Goal: Book appointment/travel/reservation

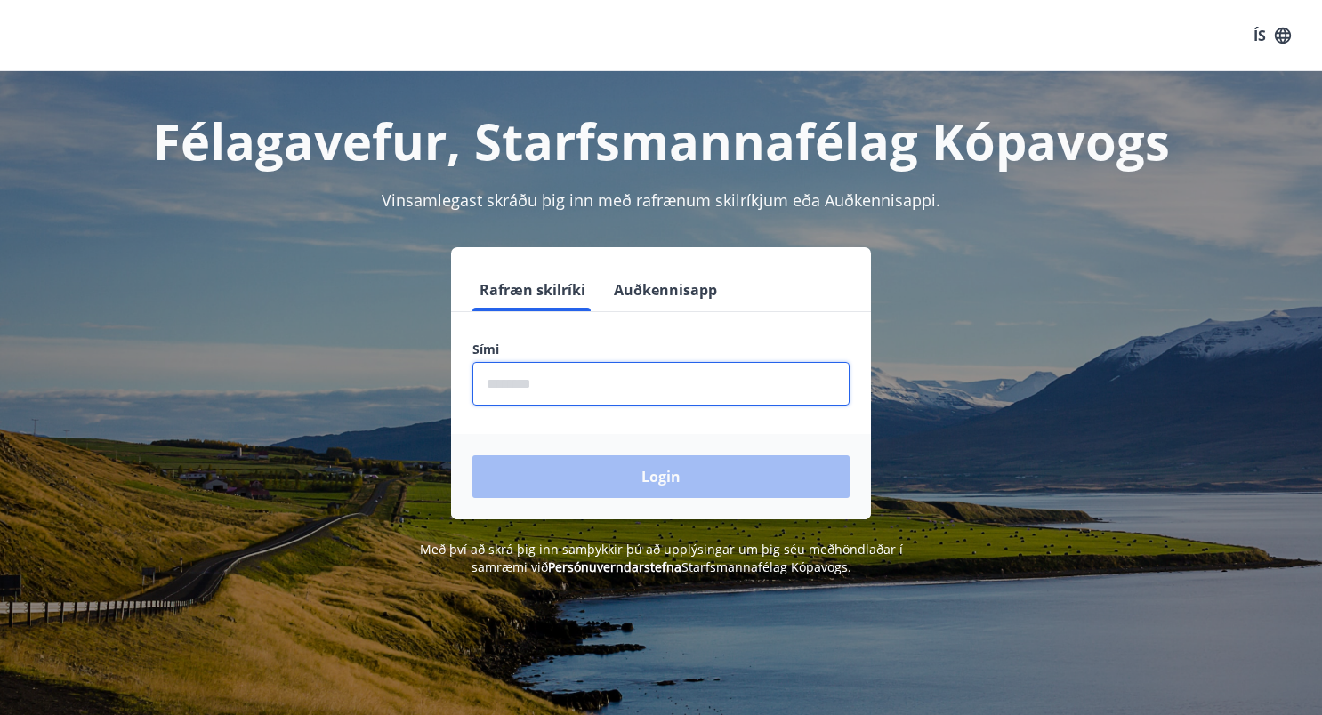
click at [529, 390] on input "phone" at bounding box center [660, 384] width 377 height 44
type input "********"
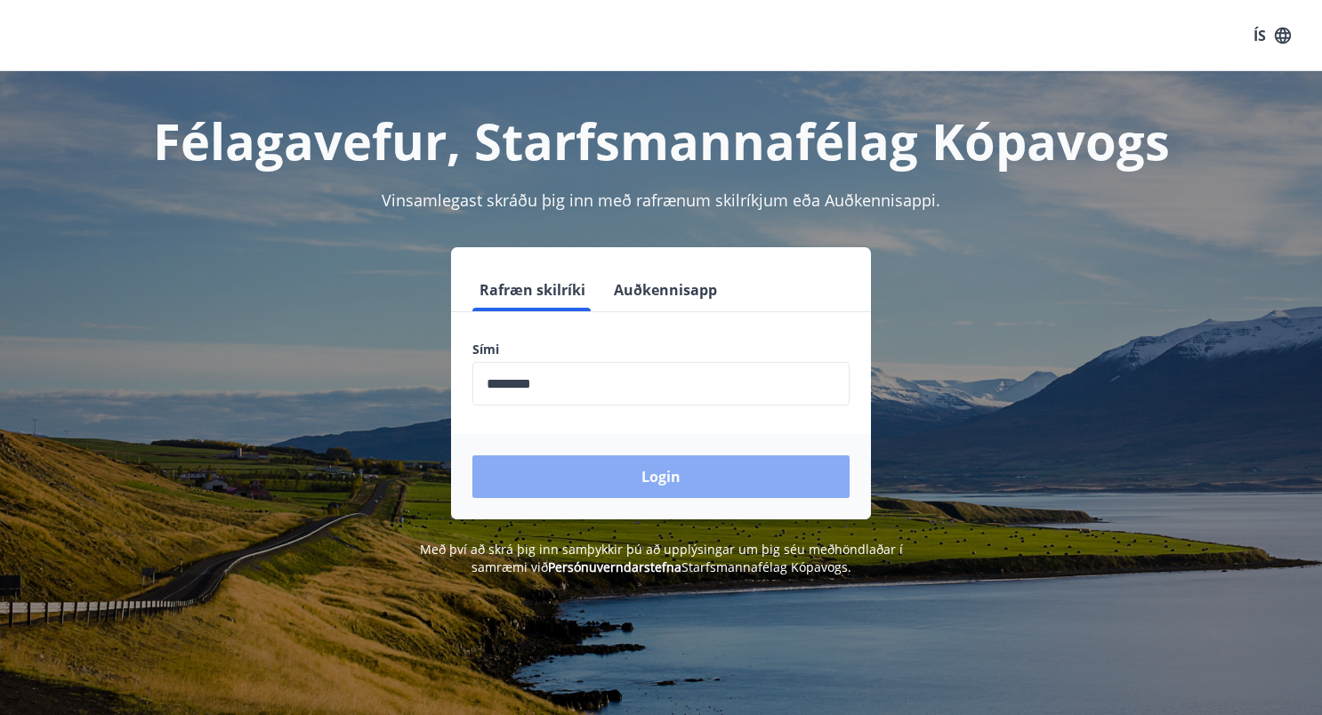
click at [588, 484] on button "Login" at bounding box center [660, 476] width 377 height 43
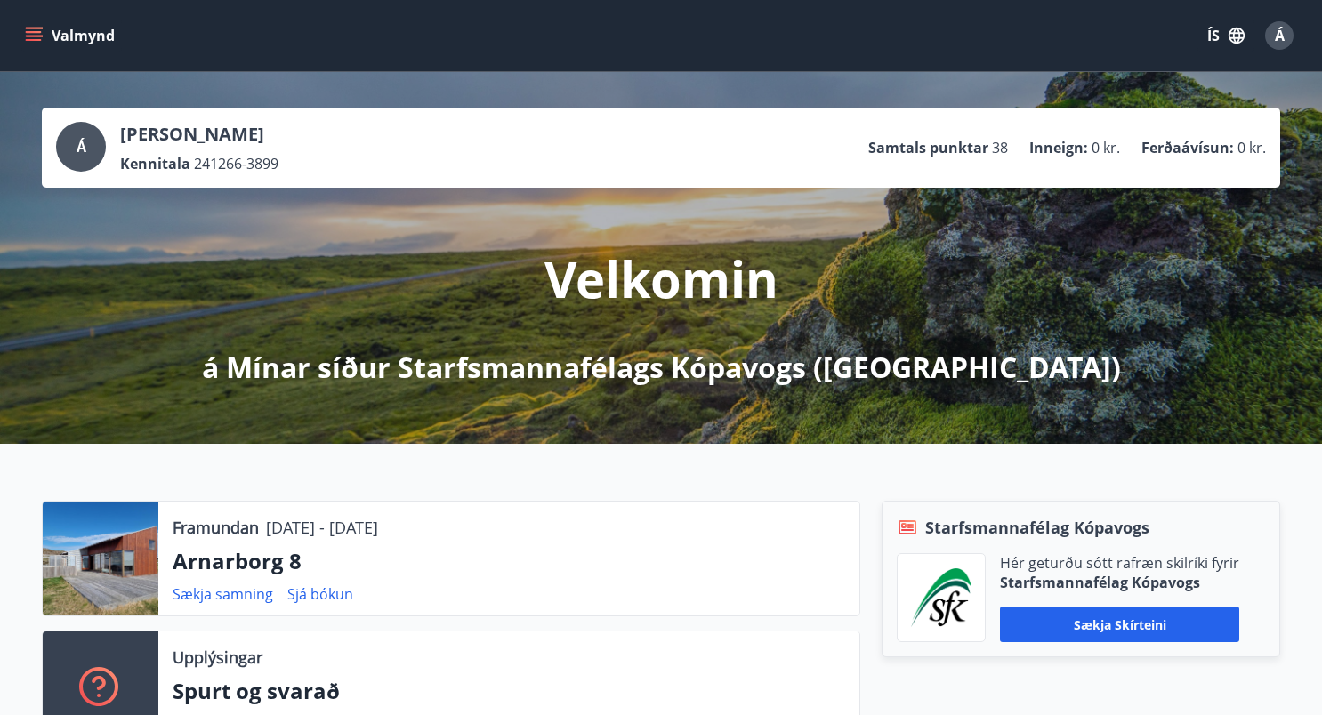
click at [31, 29] on icon "menu" at bounding box center [34, 36] width 18 height 18
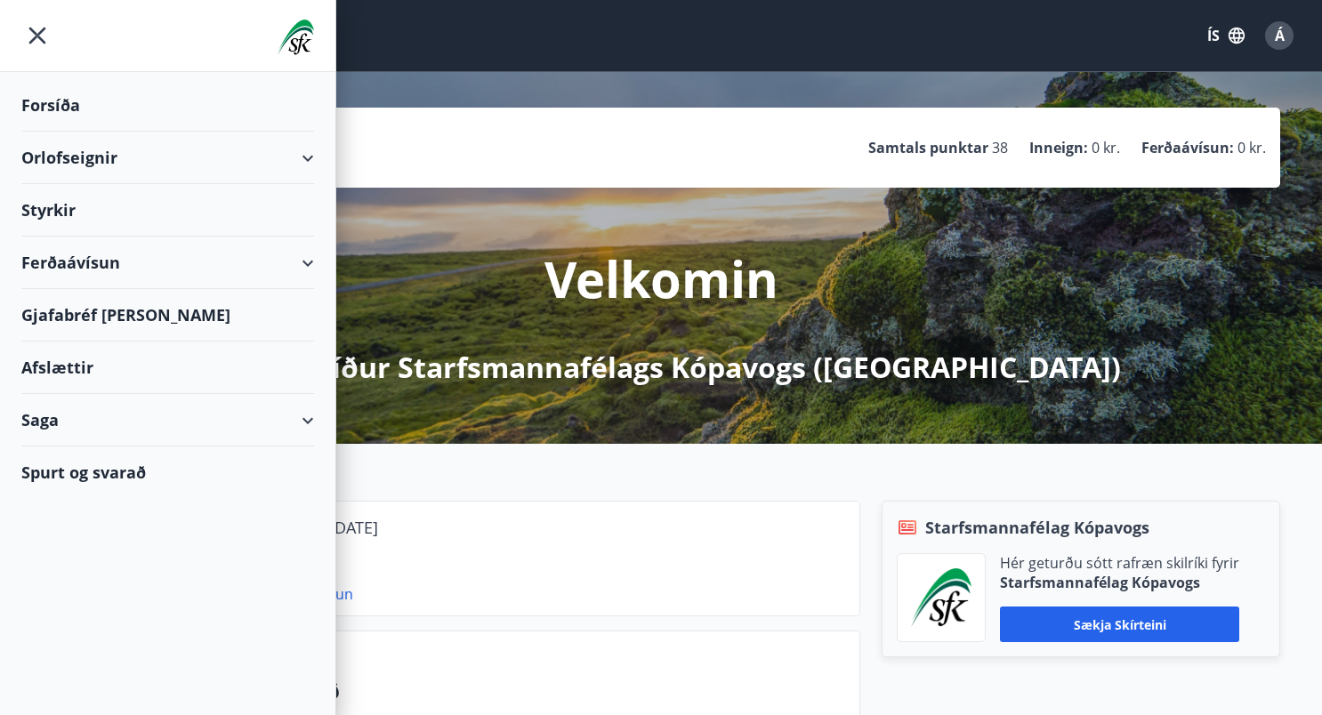
click at [230, 152] on div "Orlofseignir" at bounding box center [167, 158] width 293 height 52
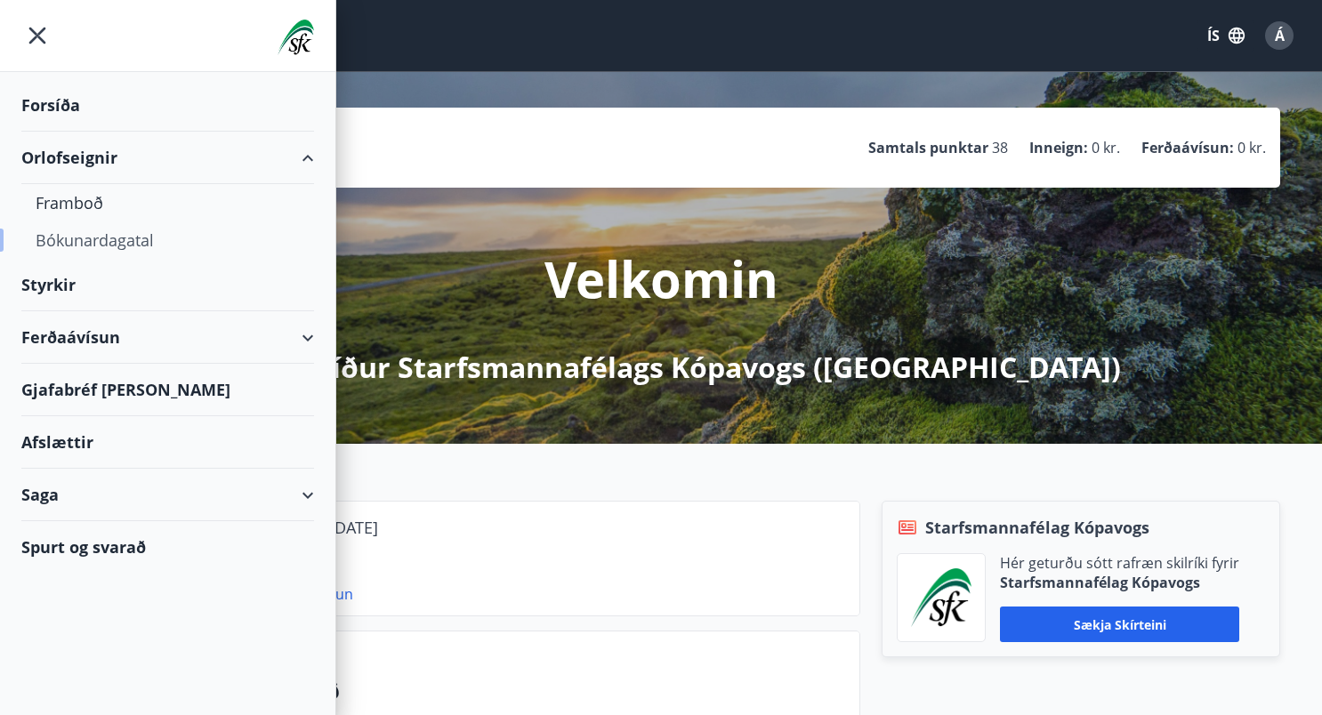
click at [84, 246] on div "Bókunardagatal" at bounding box center [168, 239] width 264 height 37
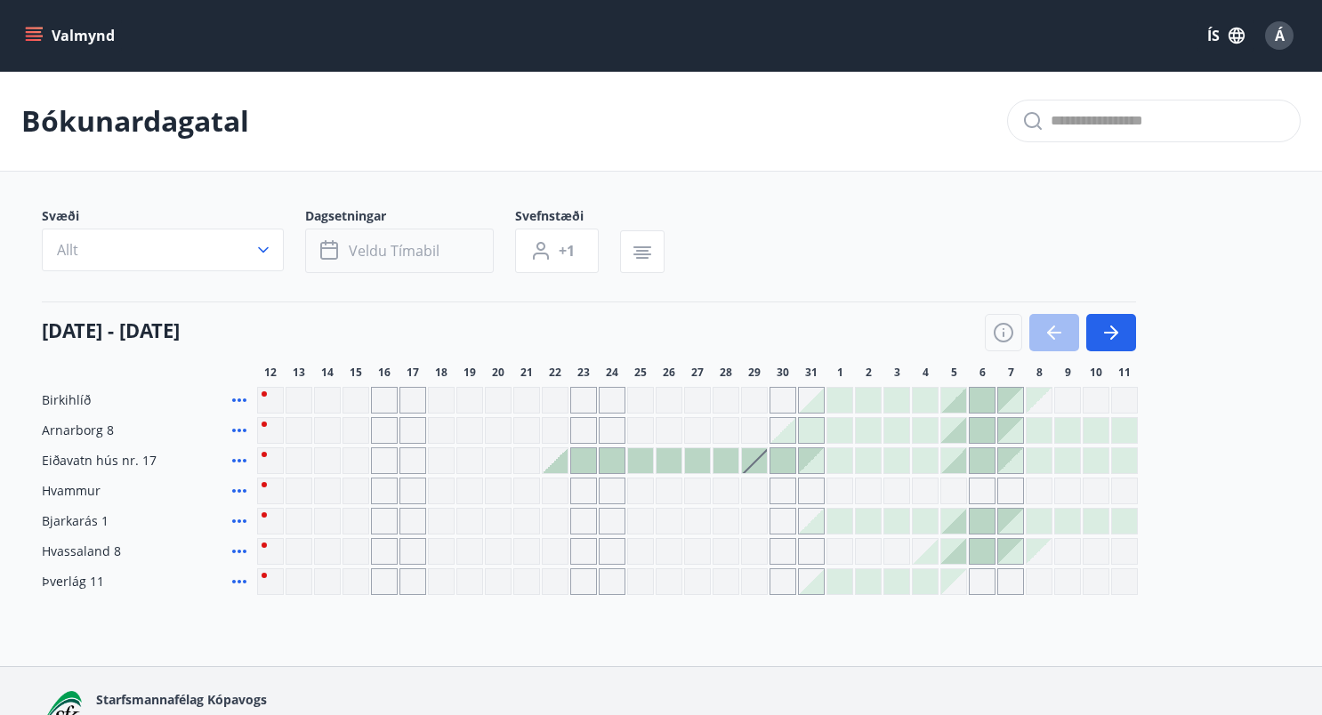
click at [388, 253] on span "Veldu tímabil" at bounding box center [394, 251] width 91 height 20
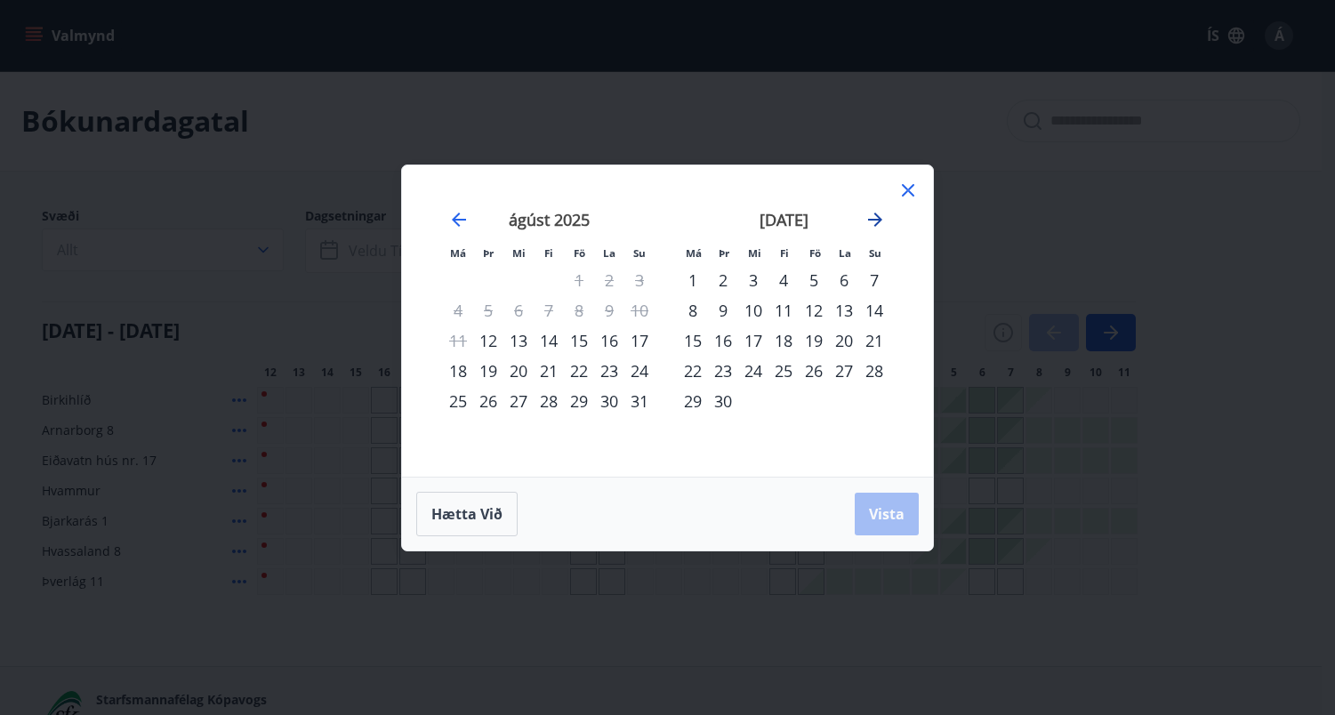
click at [870, 218] on icon "Move forward to switch to the next month." at bounding box center [875, 219] width 21 height 21
click at [786, 338] on div "18" at bounding box center [784, 341] width 30 height 30
click at [880, 510] on span "Vista" at bounding box center [887, 514] width 36 height 20
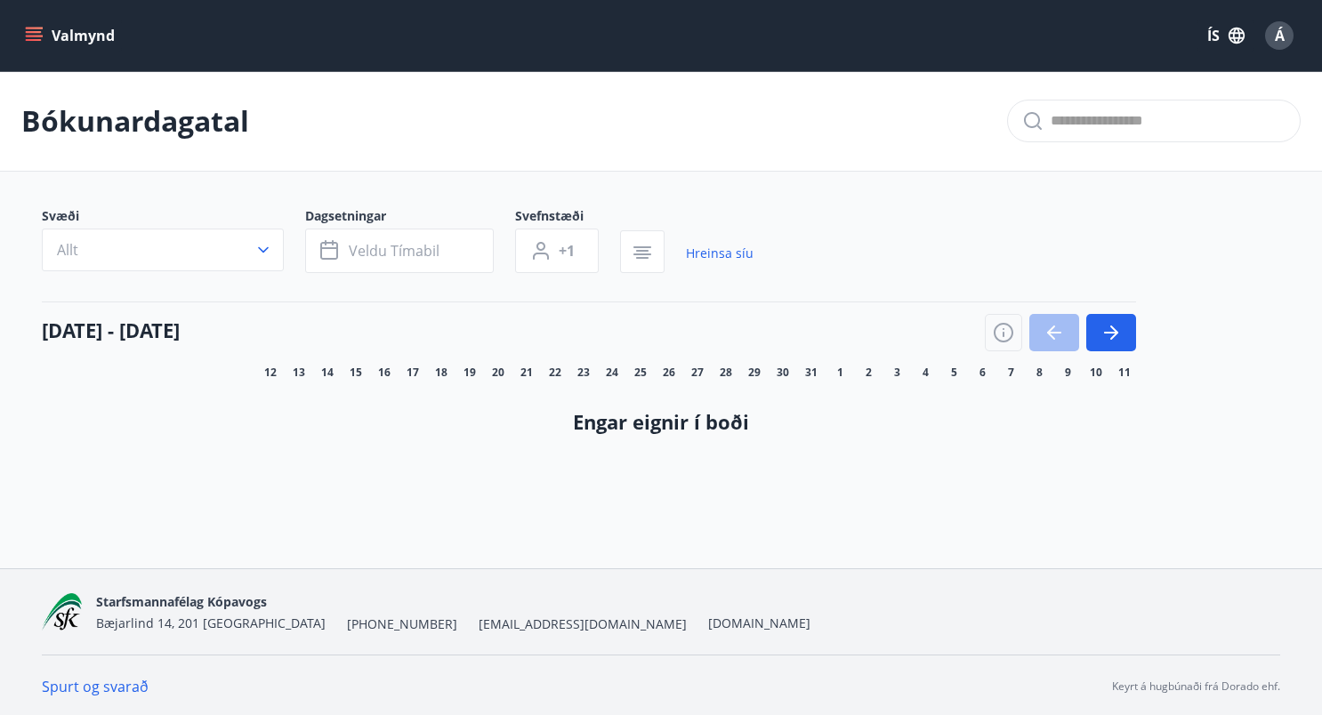
click at [1032, 331] on div at bounding box center [1060, 332] width 151 height 37
click at [385, 251] on span "Veldu tímabil" at bounding box center [394, 251] width 91 height 20
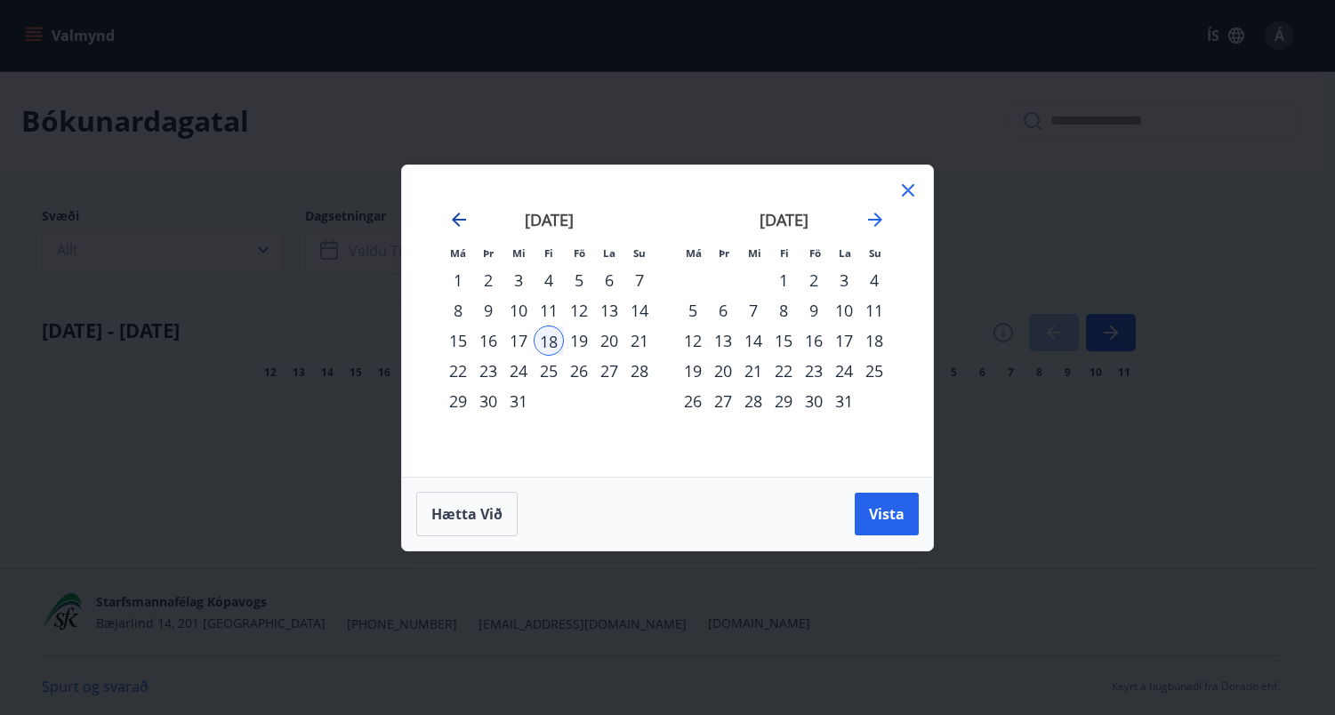
click at [457, 214] on icon "Move backward to switch to the previous month." at bounding box center [459, 220] width 14 height 14
click at [457, 213] on icon "Move backward to switch to the previous month." at bounding box center [459, 220] width 14 height 14
click at [520, 338] on div "13" at bounding box center [518, 341] width 30 height 30
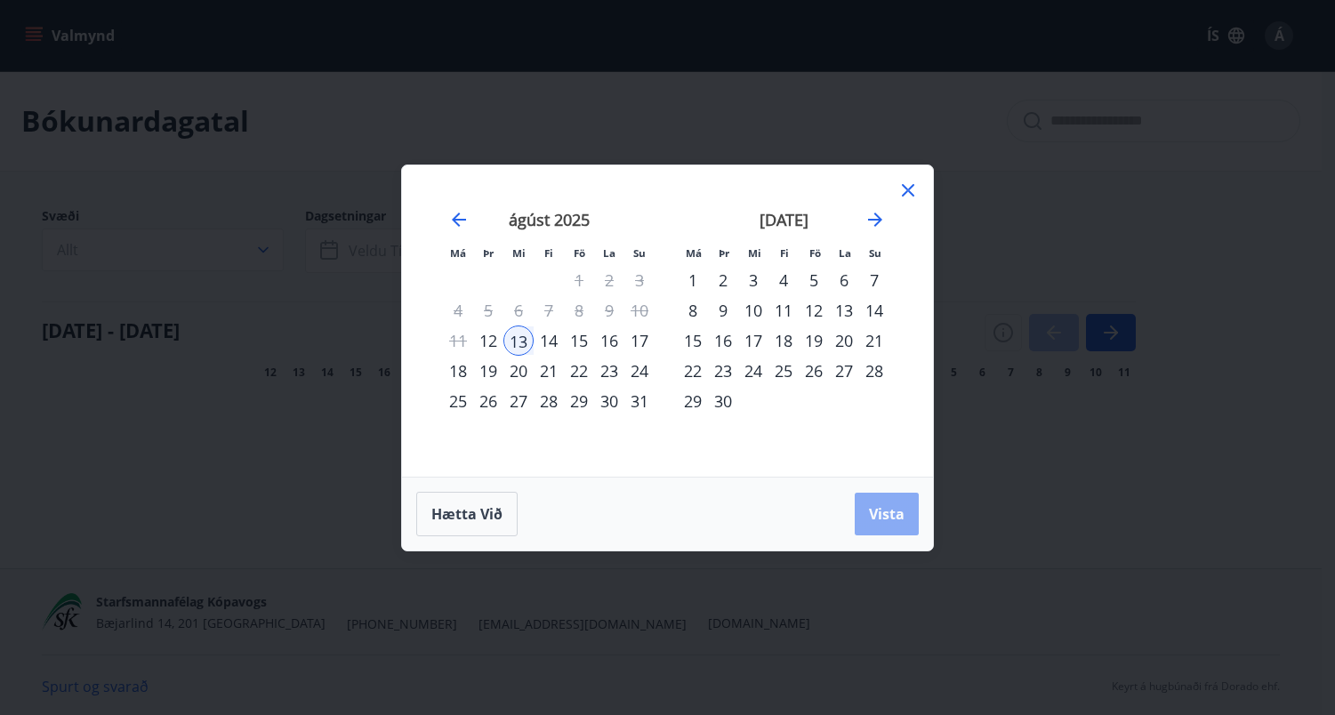
click at [879, 510] on span "Vista" at bounding box center [887, 514] width 36 height 20
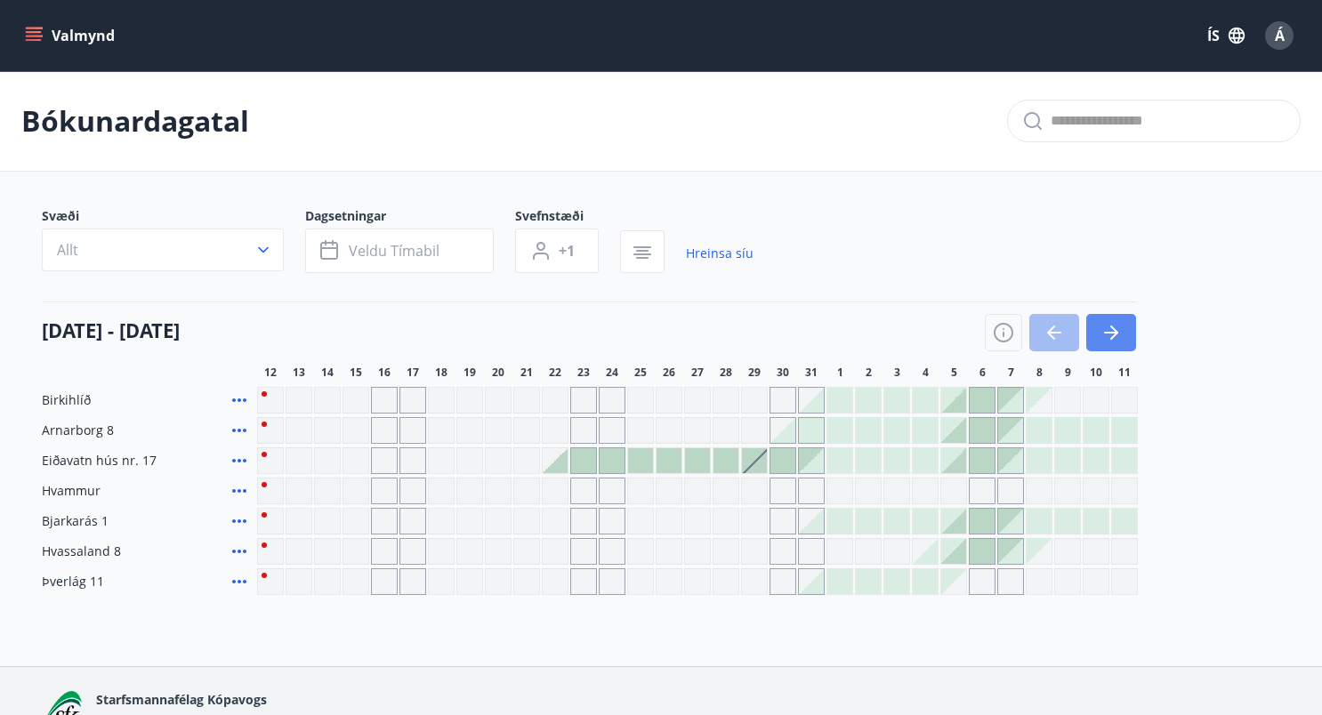
click at [1107, 332] on icon "button" at bounding box center [1111, 333] width 14 height 2
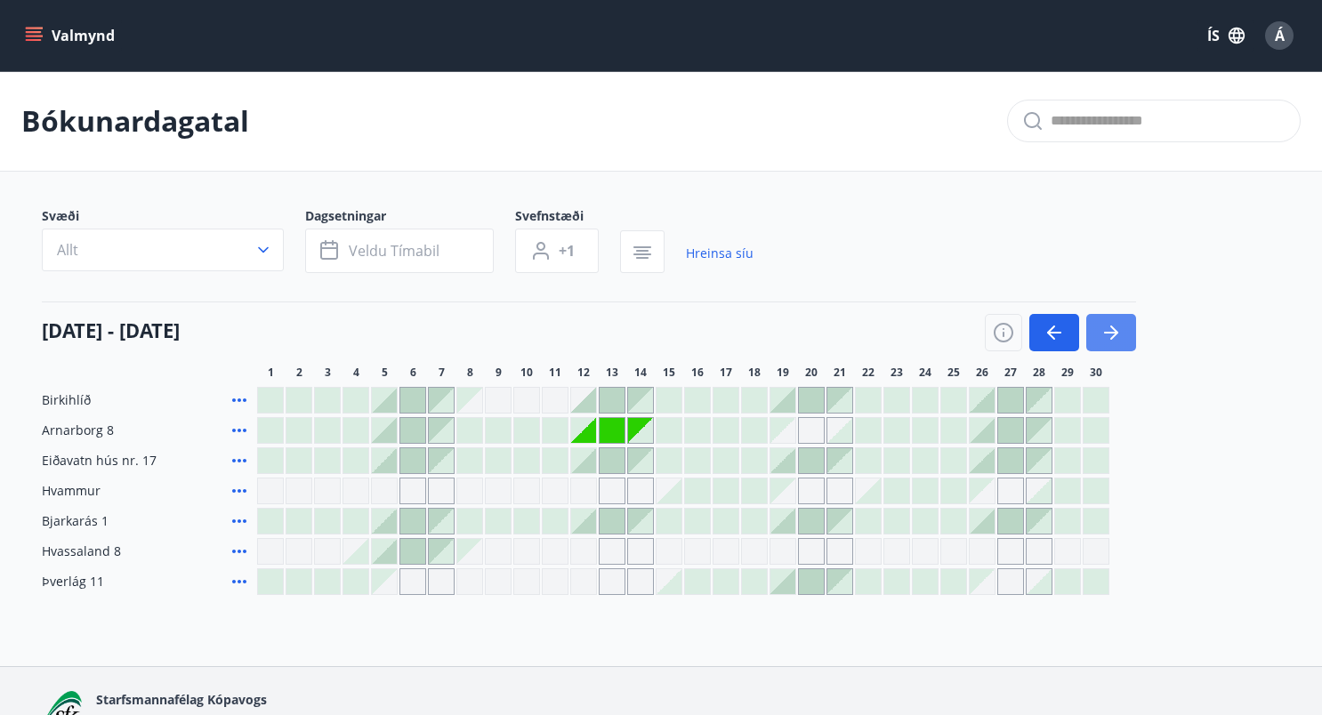
click at [1100, 322] on icon "button" at bounding box center [1110, 332] width 21 height 21
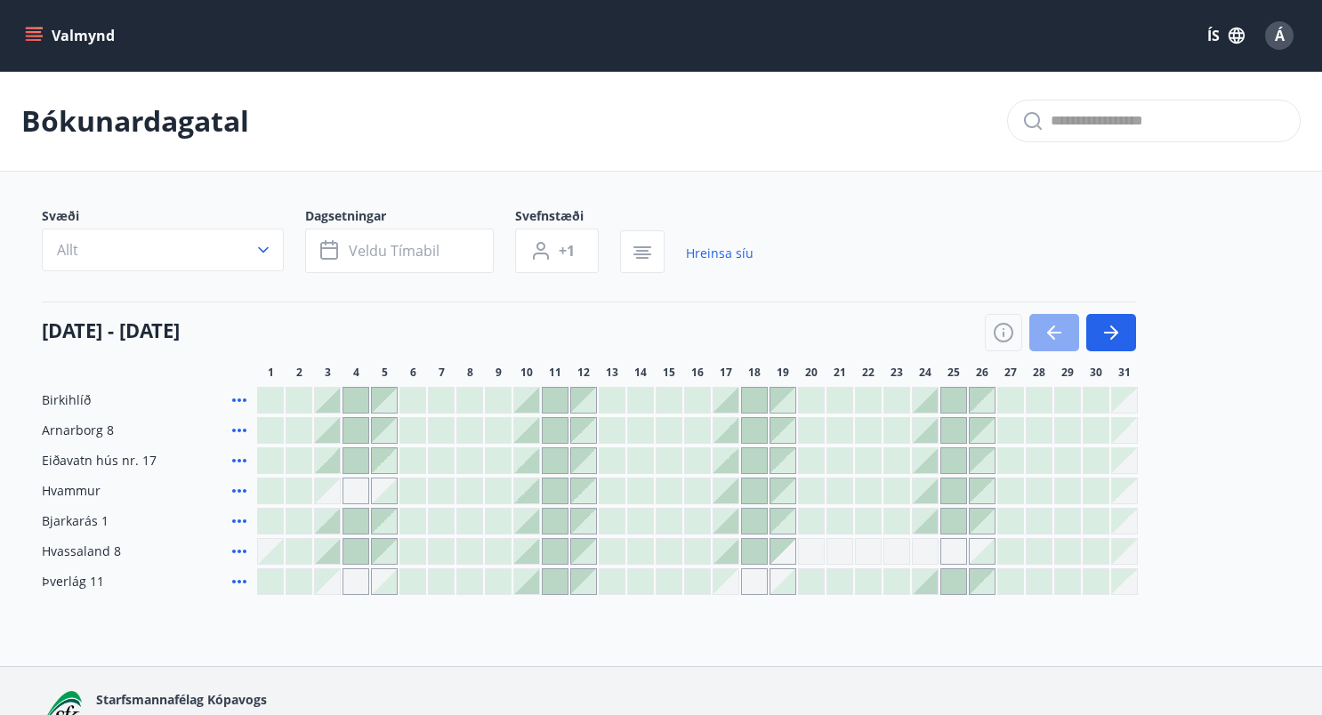
click at [1032, 316] on button "button" at bounding box center [1054, 332] width 50 height 37
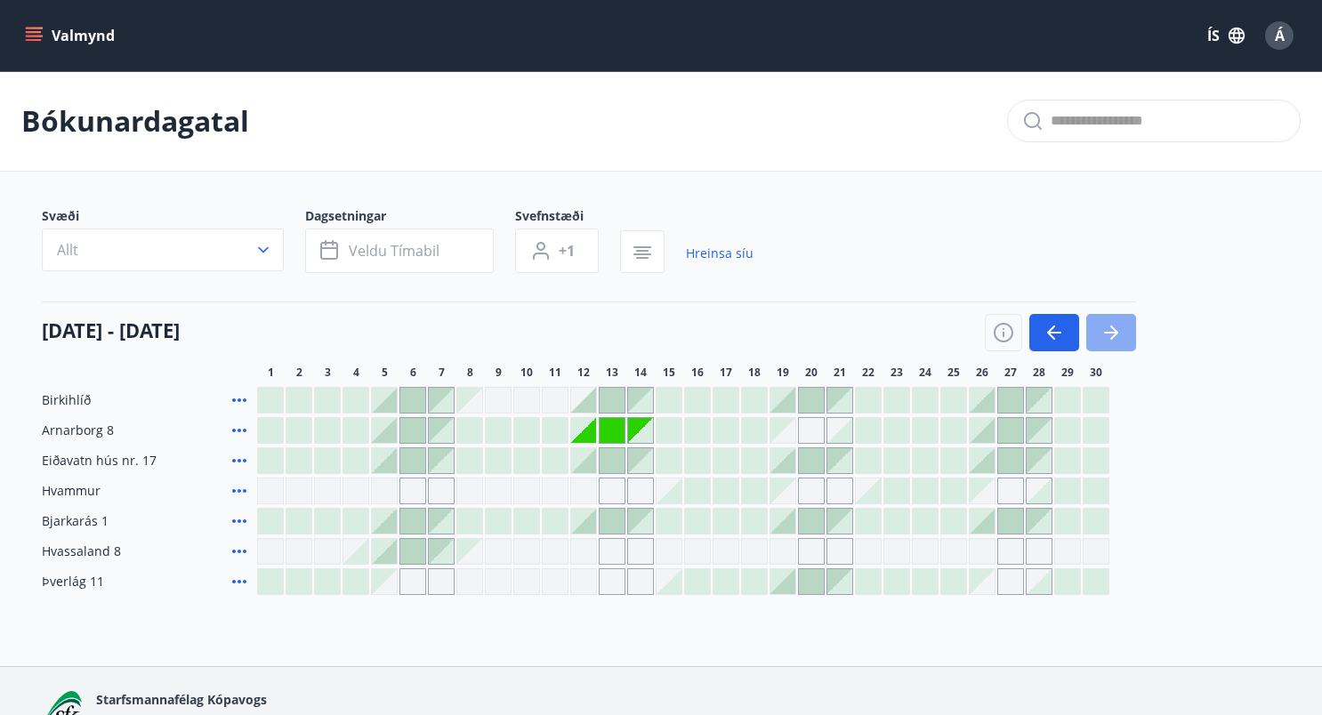
click at [1111, 326] on icon "button" at bounding box center [1114, 333] width 8 height 14
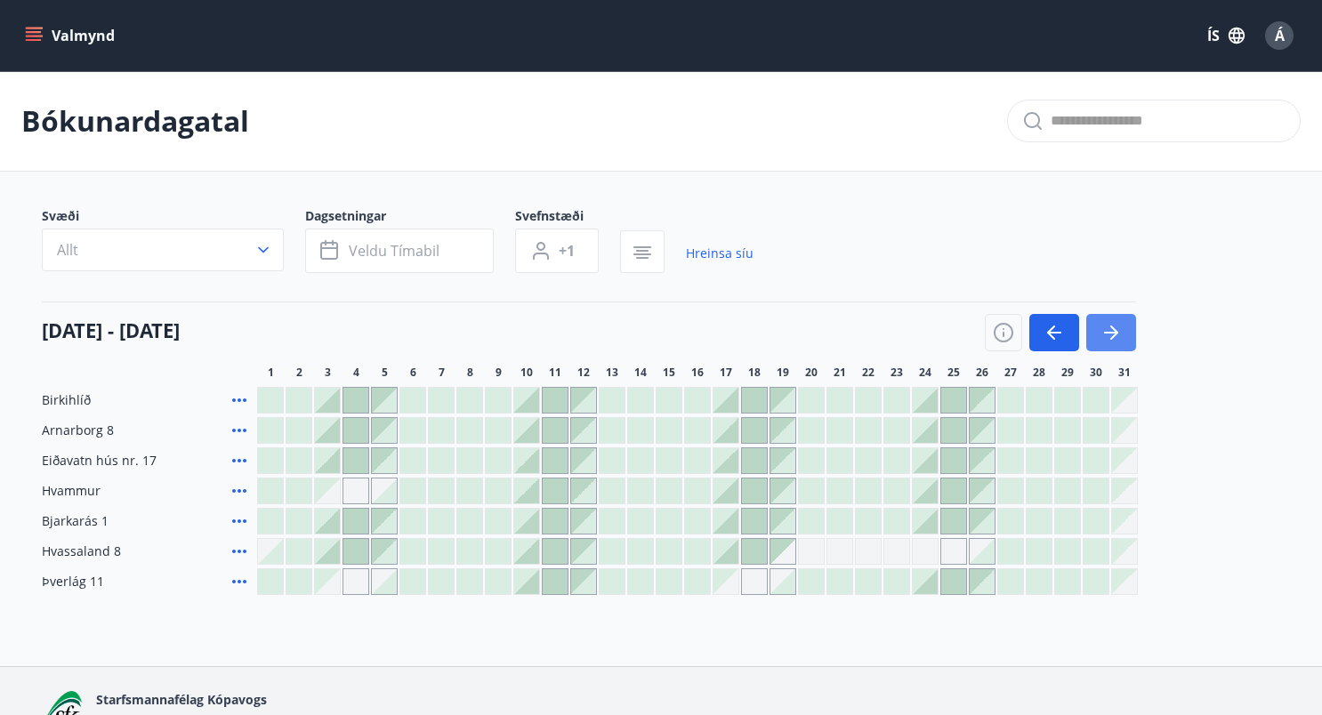
click at [1111, 326] on icon "button" at bounding box center [1114, 333] width 8 height 14
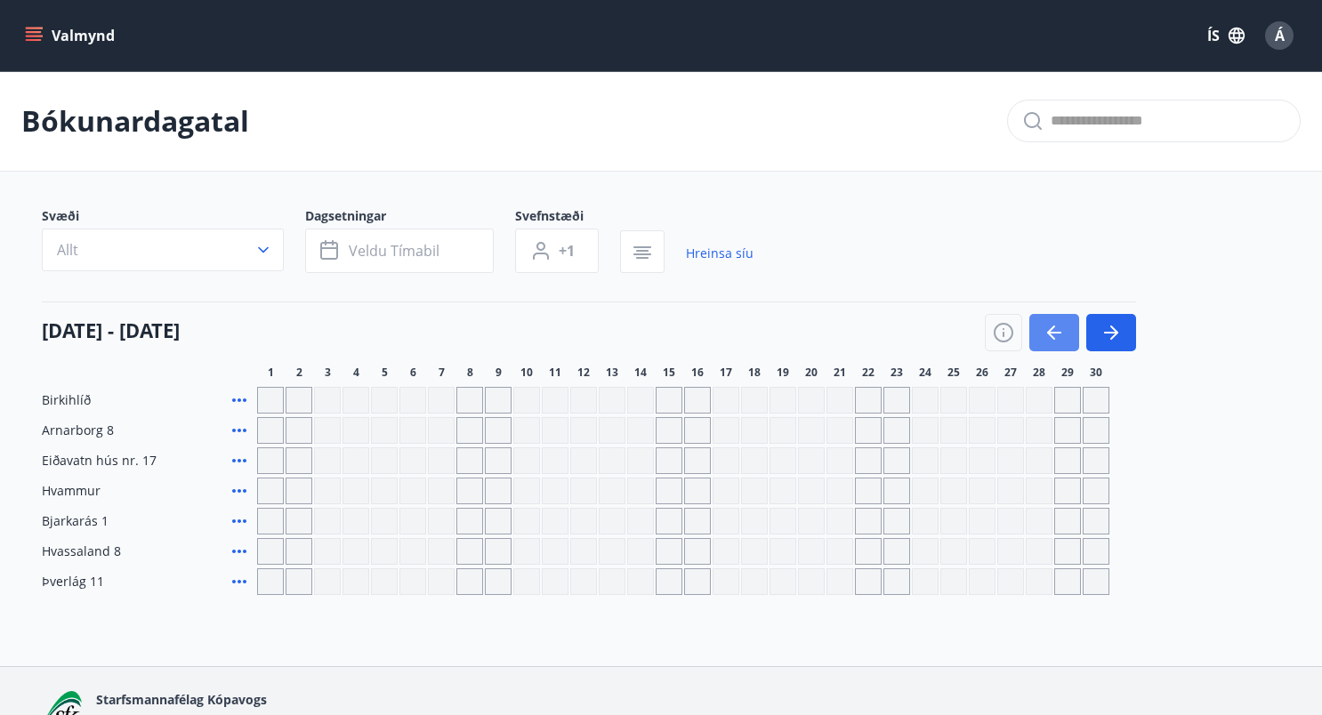
click at [1043, 329] on icon "button" at bounding box center [1053, 332] width 21 height 21
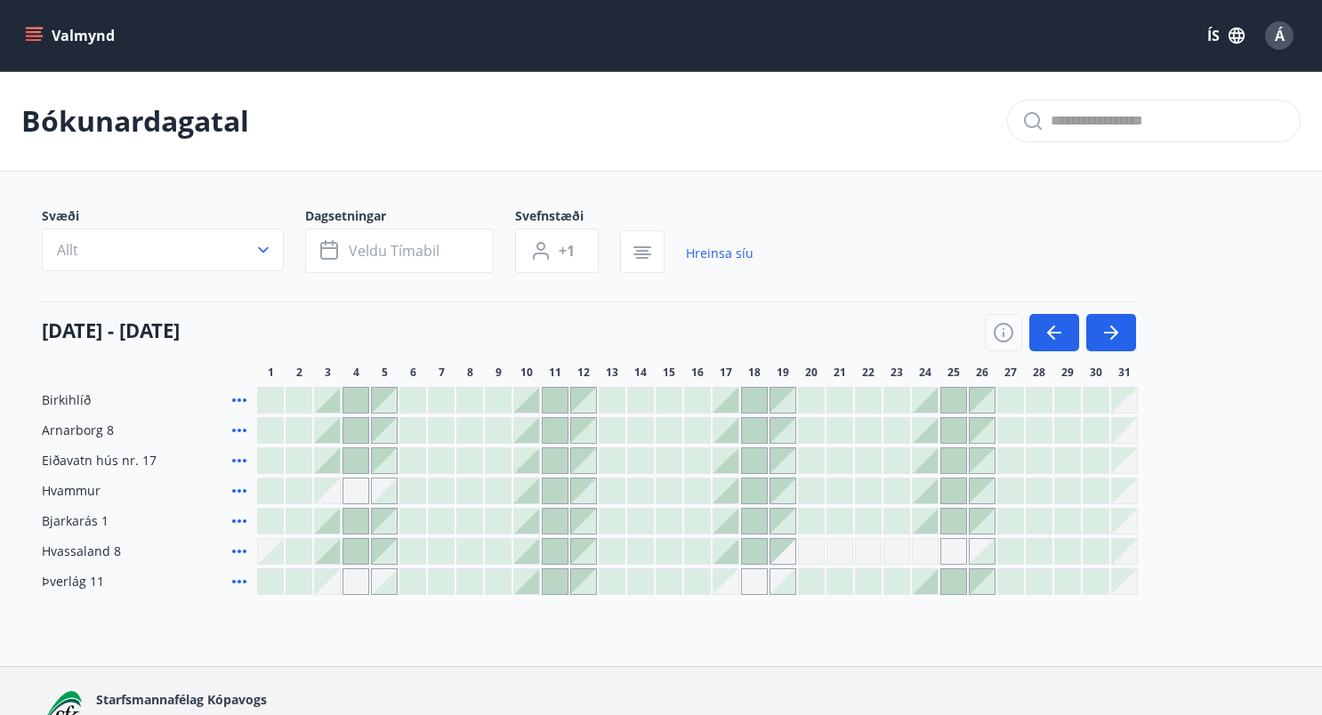
click at [920, 587] on div at bounding box center [925, 581] width 25 height 25
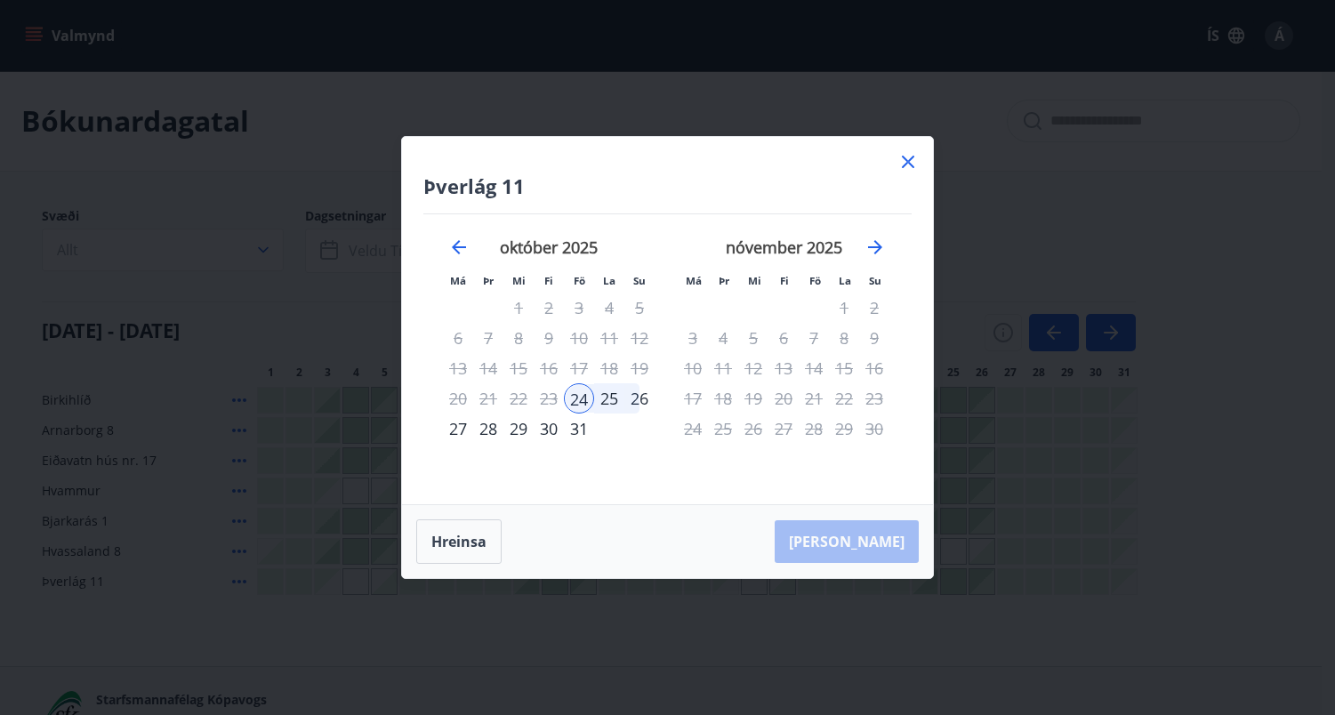
click at [640, 398] on div "26" at bounding box center [639, 398] width 30 height 30
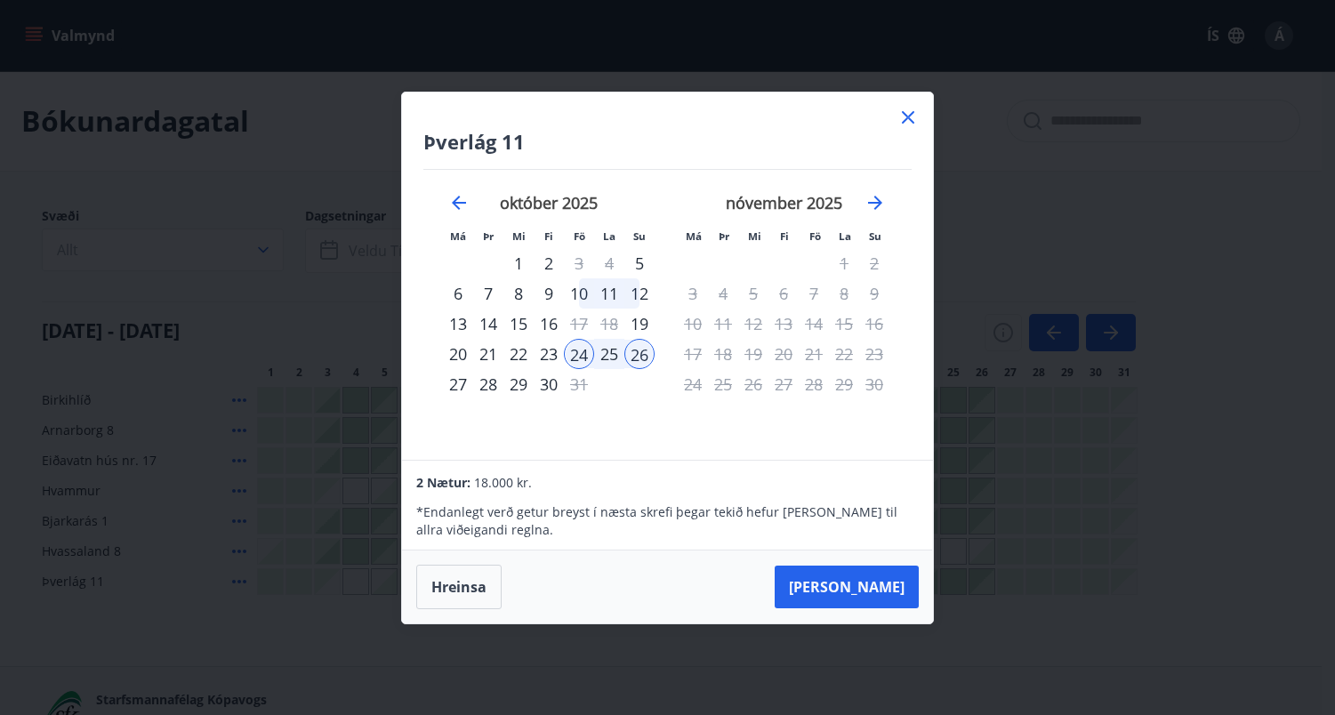
click at [865, 584] on button "Taka Frá" at bounding box center [847, 587] width 144 height 43
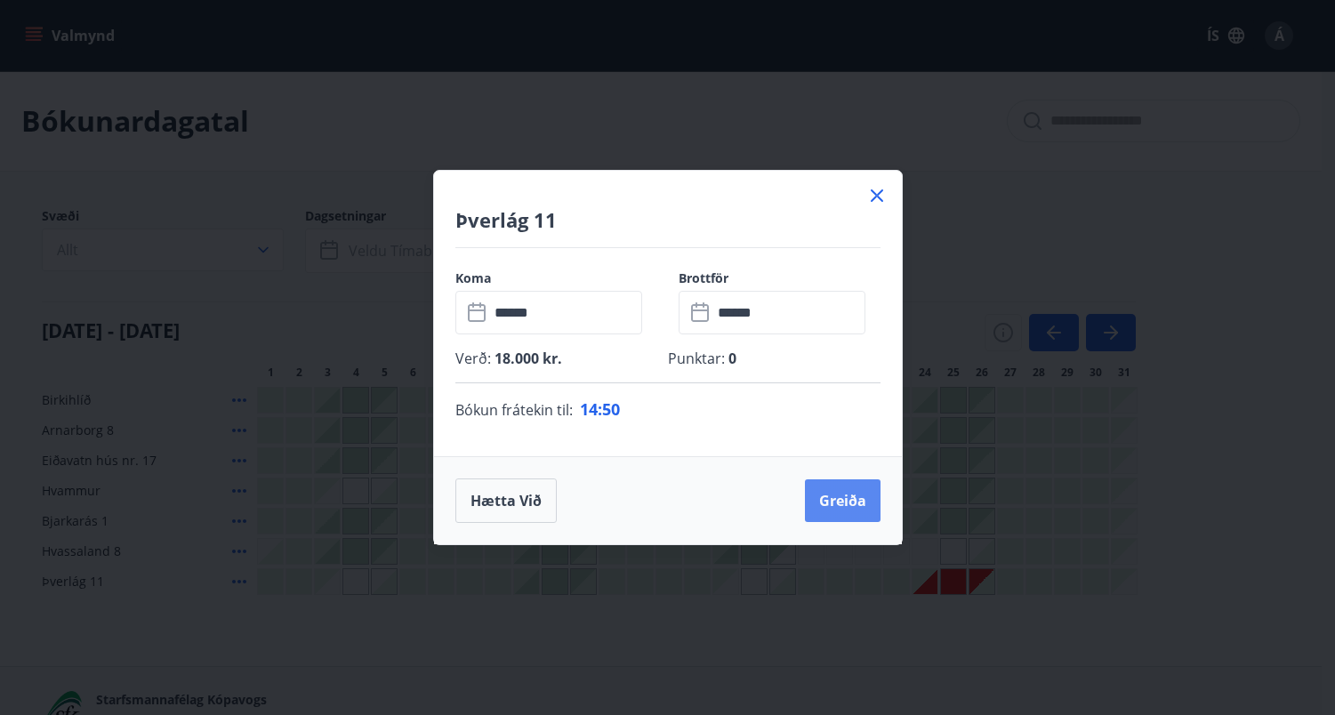
click at [836, 508] on button "Greiða" at bounding box center [843, 500] width 76 height 43
